Goal: Contribute content

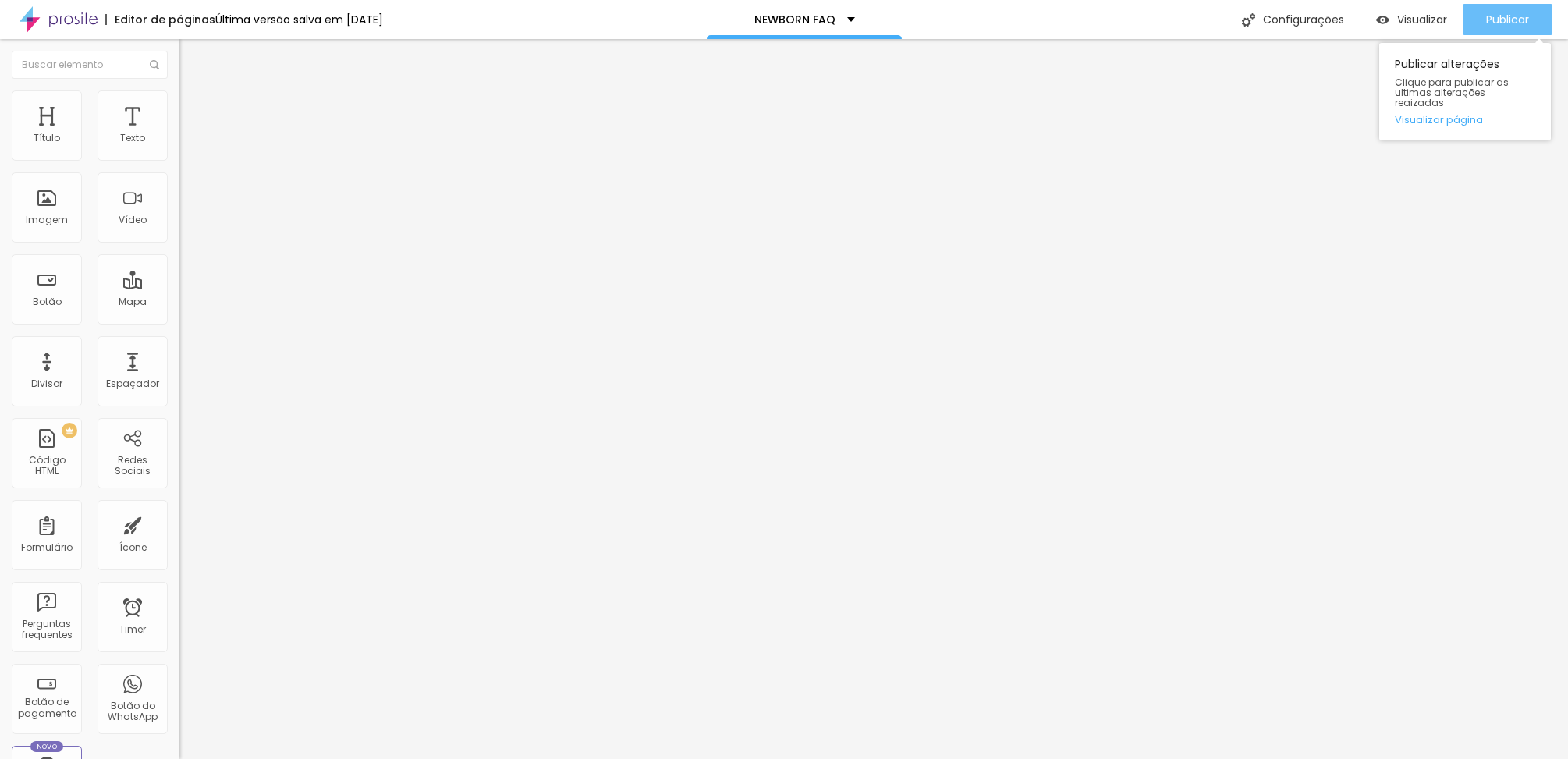
click at [1507, 19] on span "Publicar" at bounding box center [1507, 19] width 43 height 12
click at [1495, 23] on span "Publicar" at bounding box center [1507, 19] width 43 height 12
click at [1481, 27] on button "Publicar" at bounding box center [1507, 19] width 90 height 31
click at [1500, 24] on span "Publicar" at bounding box center [1507, 19] width 43 height 12
click at [1486, 23] on span "Publicar" at bounding box center [1507, 19] width 43 height 12
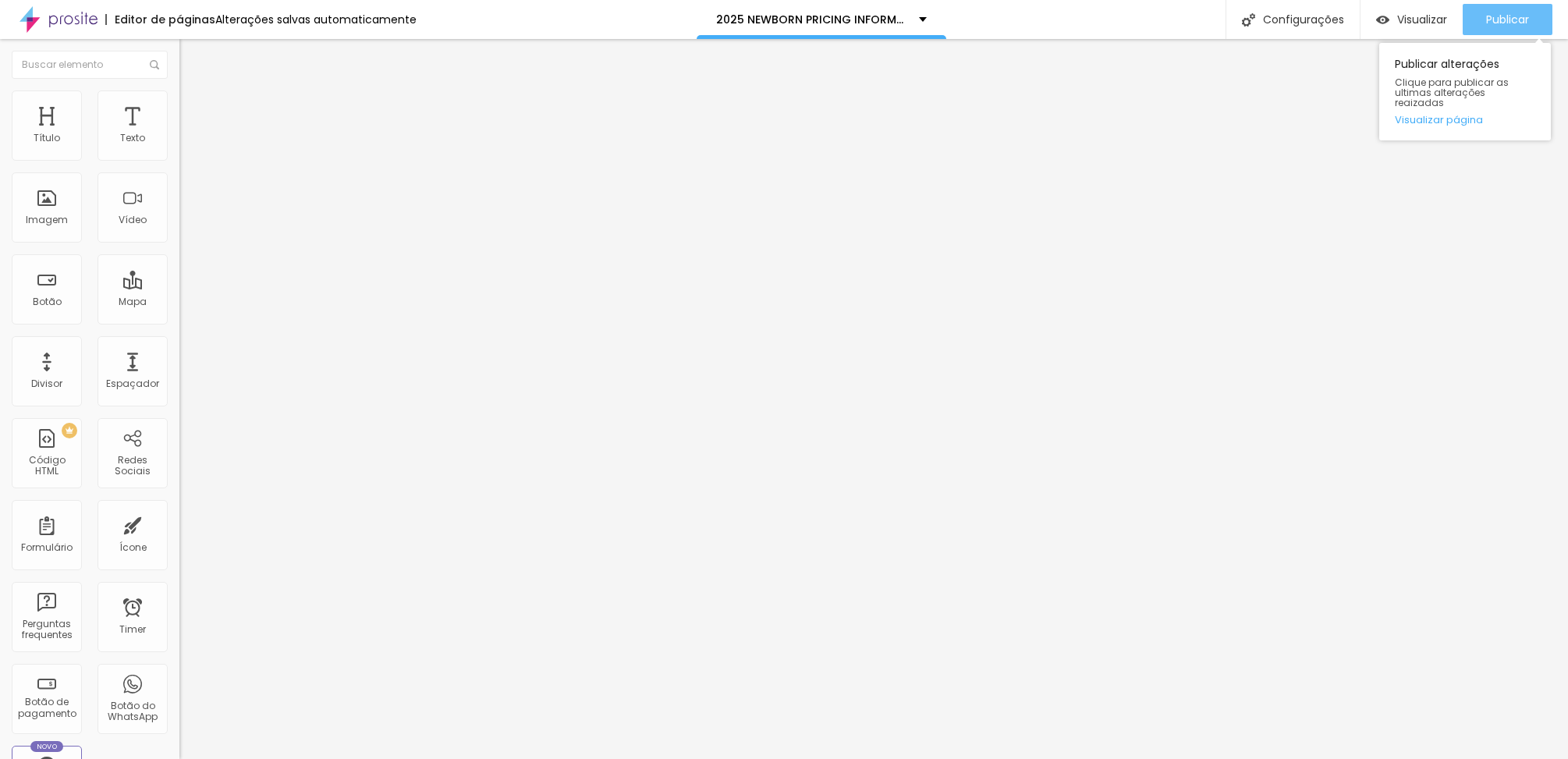
click at [1491, 30] on div "Publicar" at bounding box center [1507, 19] width 43 height 31
click at [1498, 18] on span "Publicar" at bounding box center [1507, 19] width 43 height 12
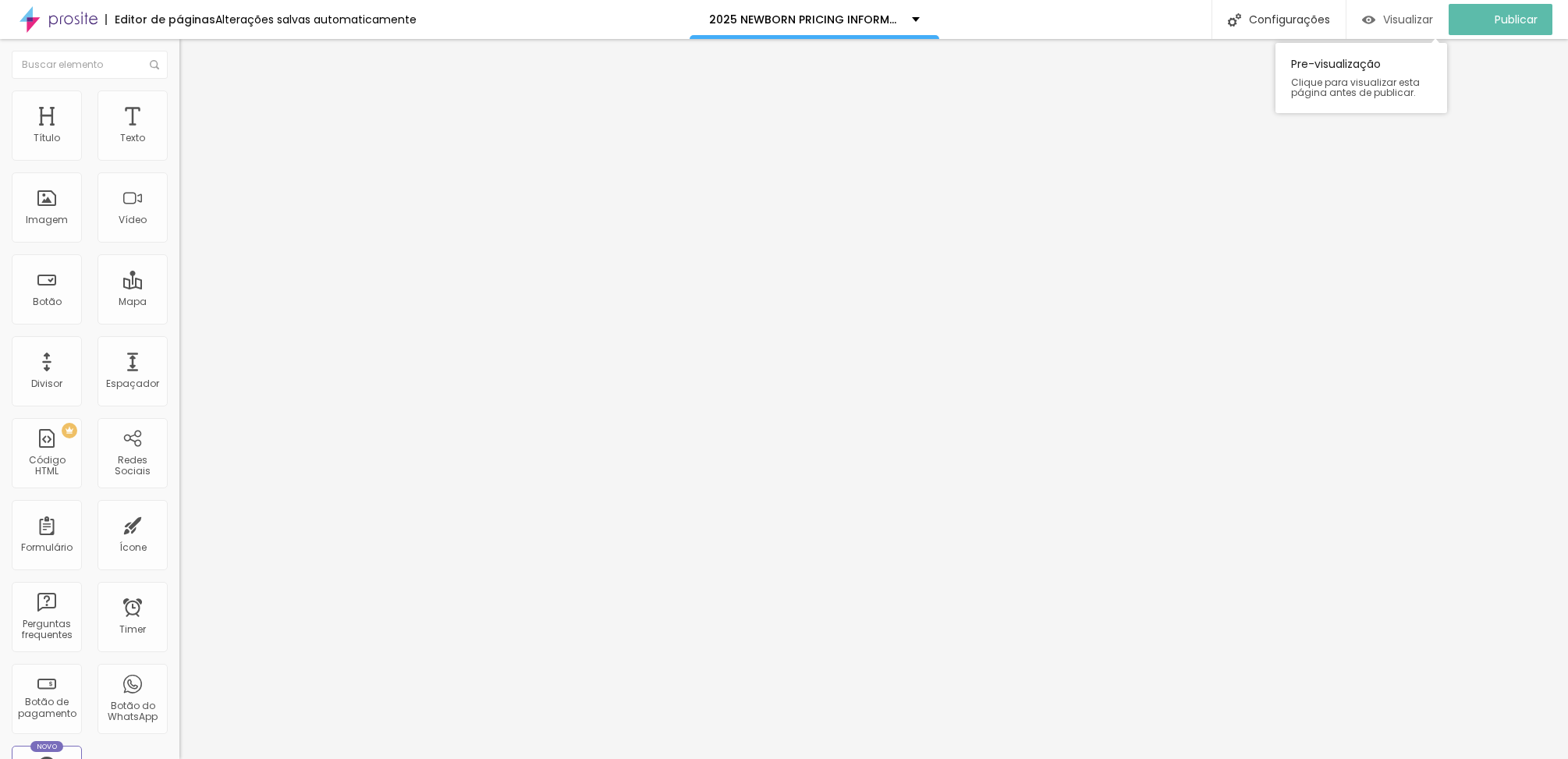
click at [1399, 16] on span "Visualizar" at bounding box center [1408, 19] width 50 height 12
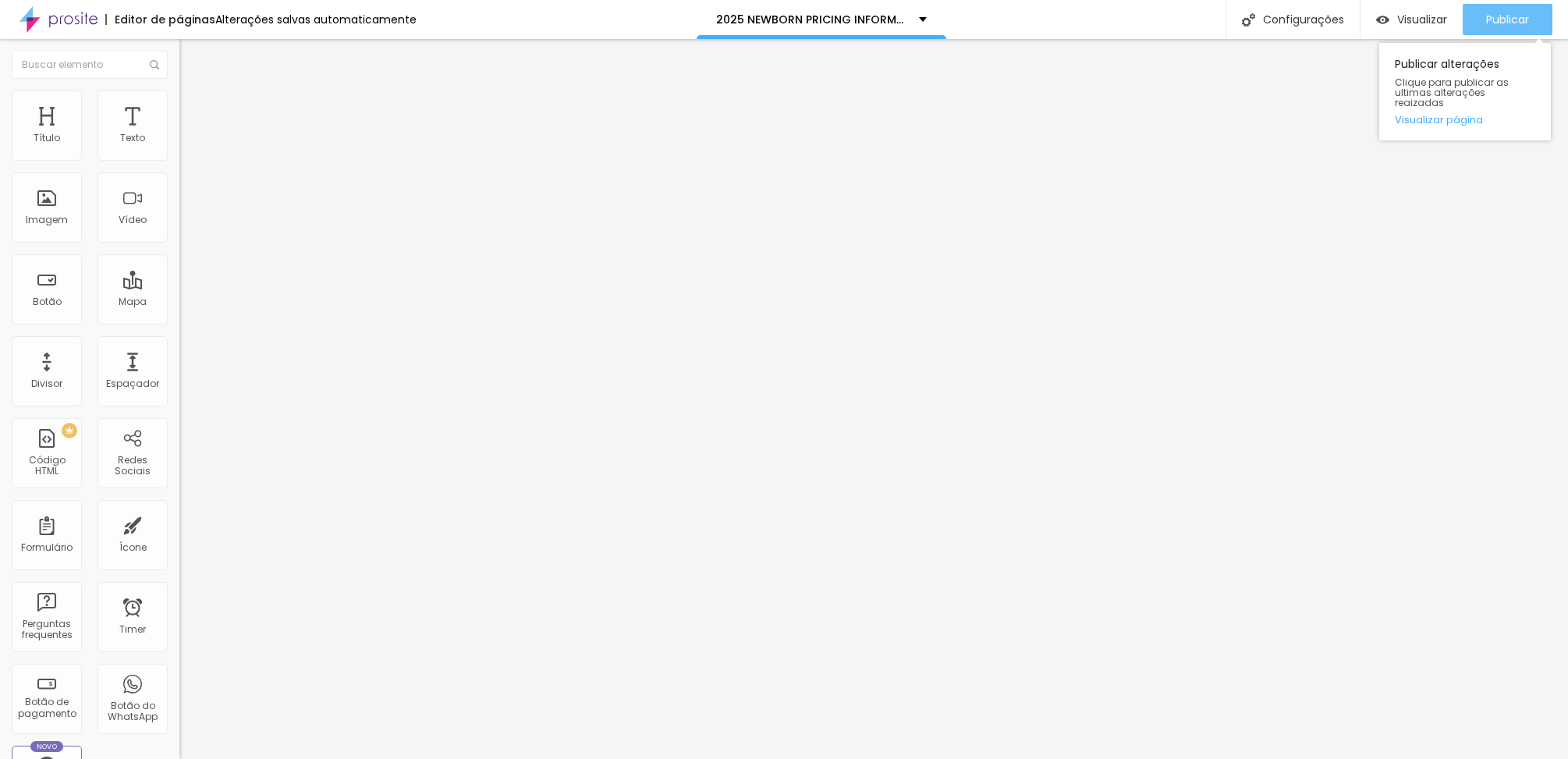
click at [1505, 23] on span "Publicar" at bounding box center [1507, 19] width 43 height 12
click at [1495, 17] on span "Publicar" at bounding box center [1507, 19] width 43 height 12
